Goal: Transaction & Acquisition: Purchase product/service

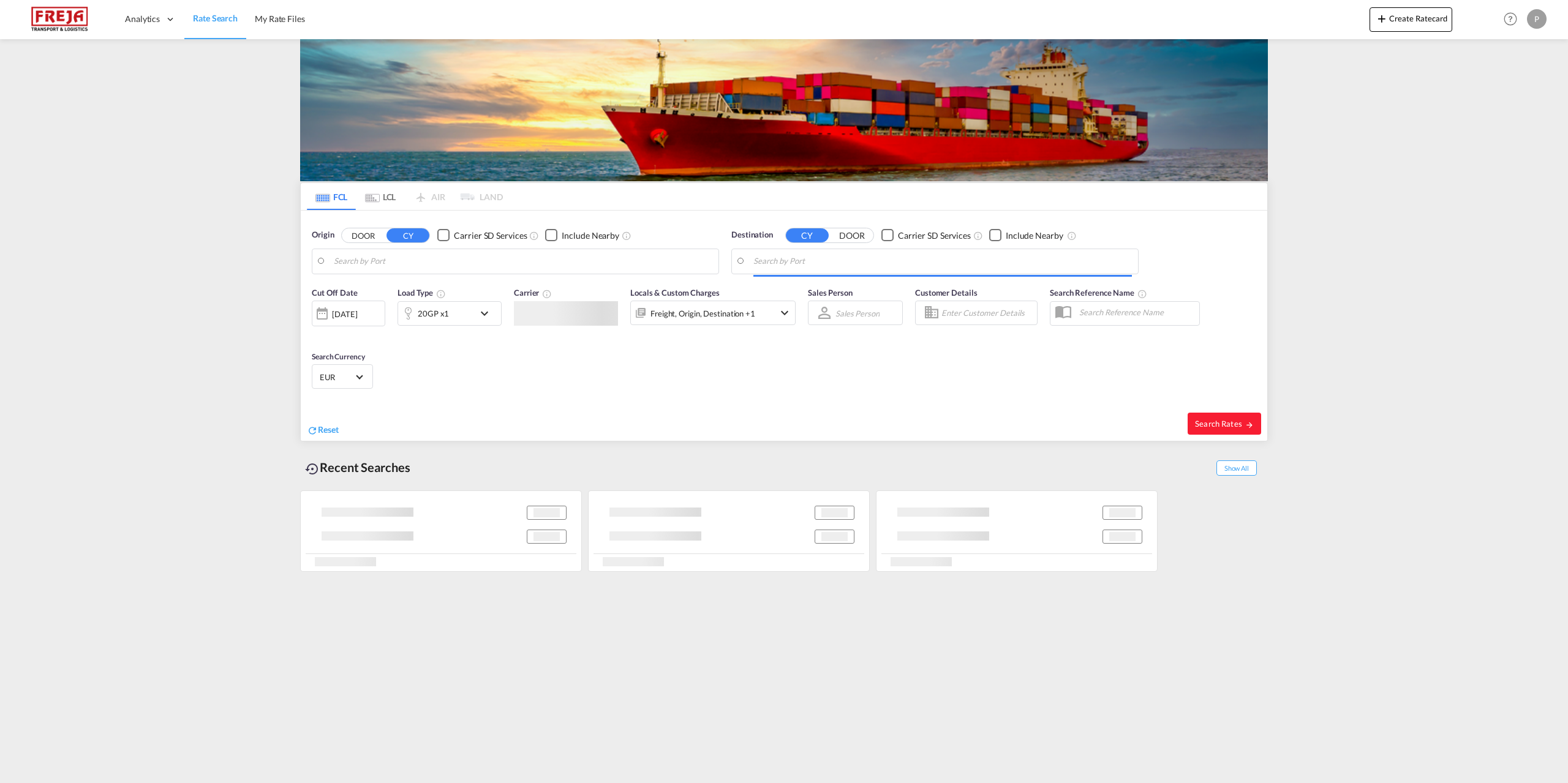
type input "[GEOGRAPHIC_DATA], [GEOGRAPHIC_DATA]"
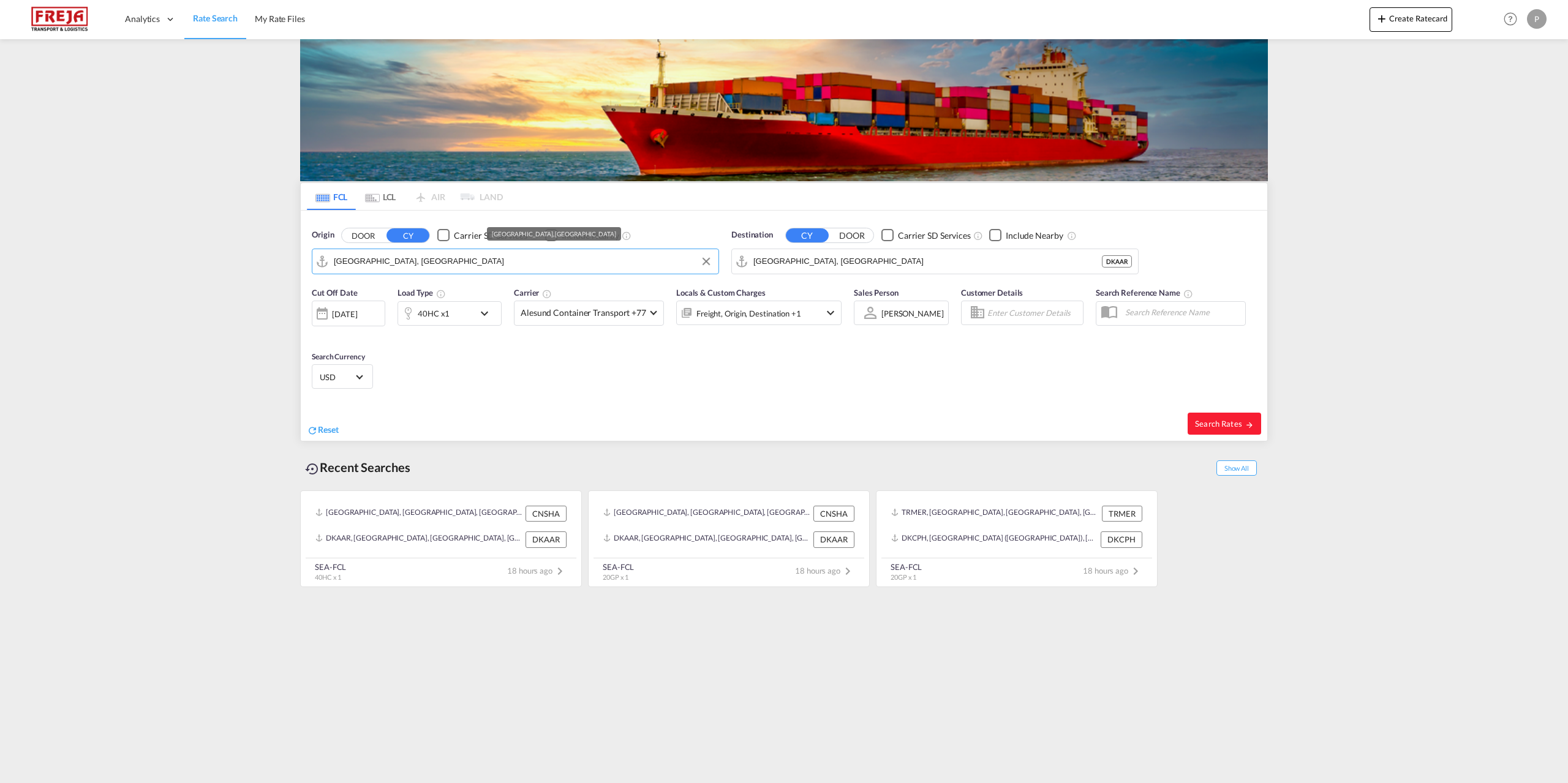
click at [406, 263] on input "[GEOGRAPHIC_DATA], [GEOGRAPHIC_DATA]" at bounding box center [523, 261] width 379 height 18
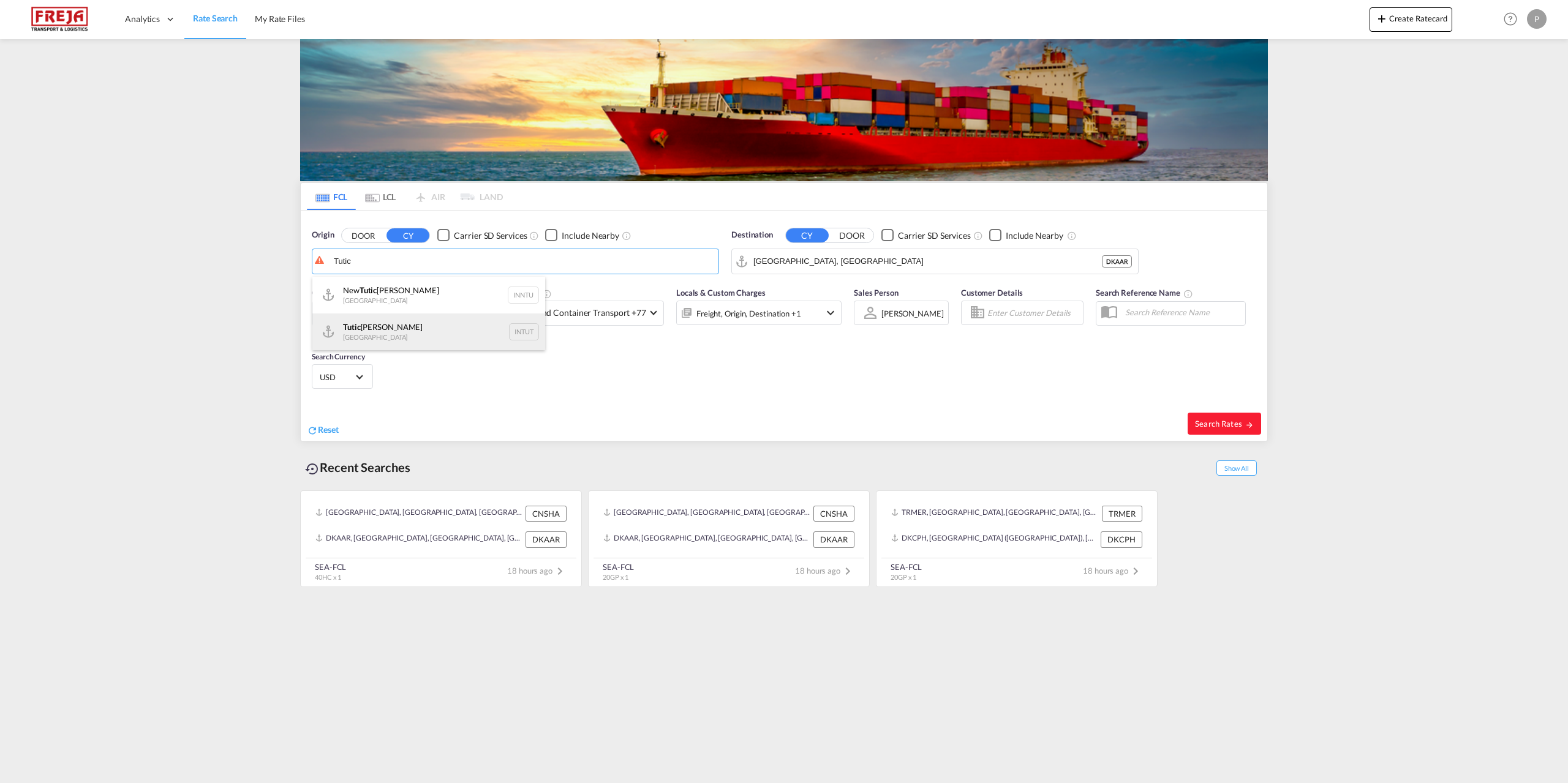
click at [386, 325] on div "[PERSON_NAME] India INTUT" at bounding box center [429, 332] width 233 height 37
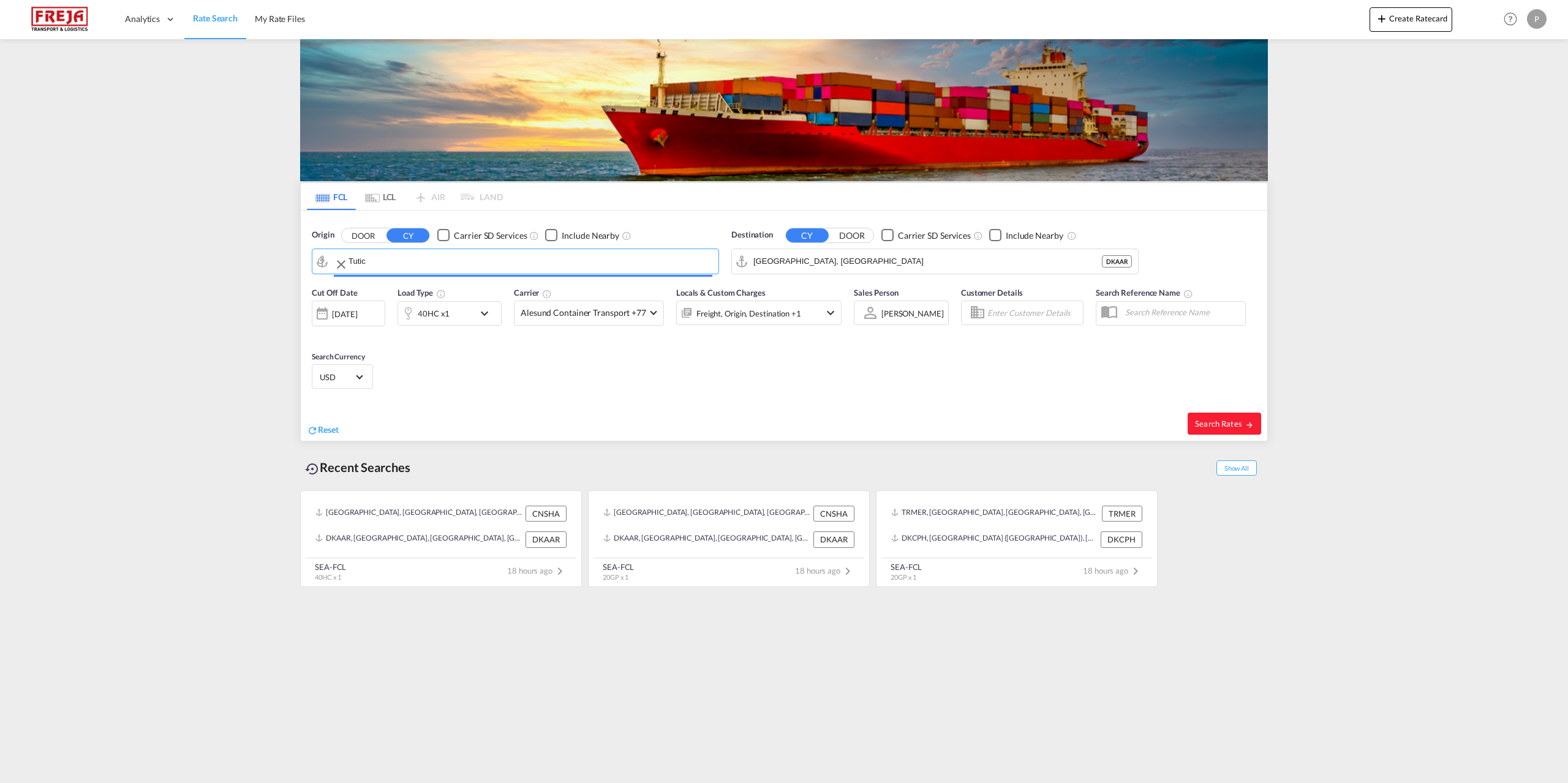
type input "Tuticorin, INTUT"
click at [838, 260] on input "[GEOGRAPHIC_DATA], [GEOGRAPHIC_DATA]" at bounding box center [942, 261] width 379 height 18
click at [1210, 415] on button "Search Rates" at bounding box center [1225, 424] width 74 height 22
type input "INTUT to DKAAR / [DATE]"
